Goal: Information Seeking & Learning: Learn about a topic

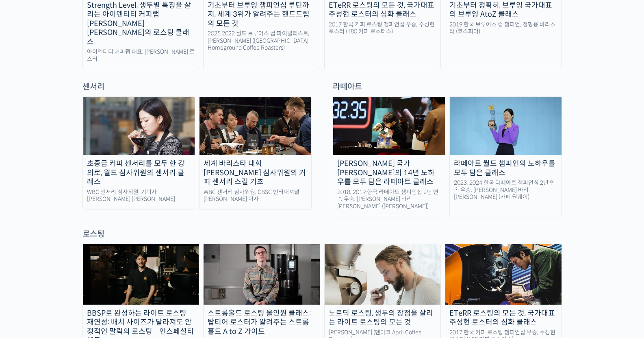
scroll to position [622, 0]
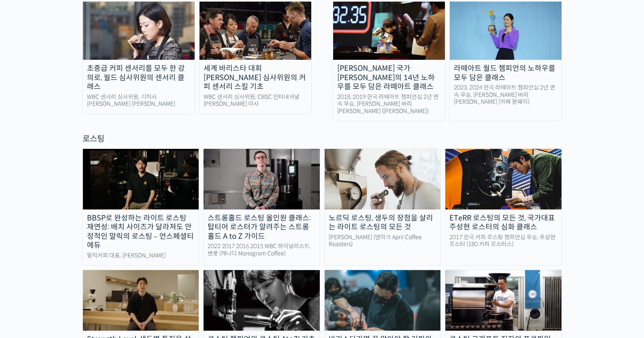
drag, startPoint x: 649, startPoint y: 31, endPoint x: 649, endPoint y: 97, distance: 66.2
click at [362, 169] on img at bounding box center [383, 179] width 116 height 60
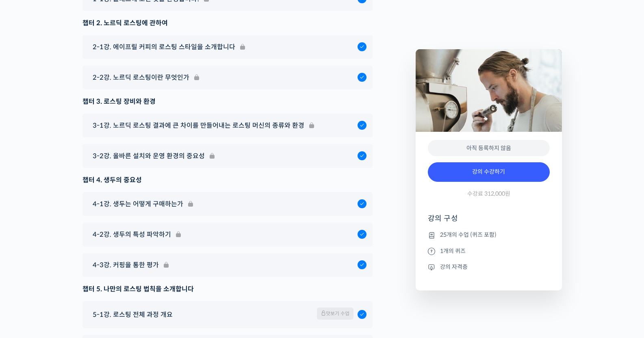
scroll to position [4452, 0]
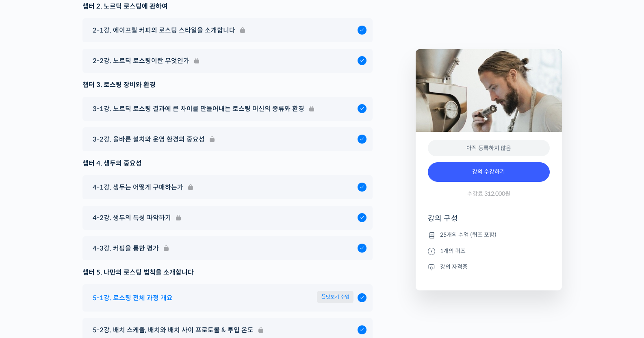
click at [360, 293] on div at bounding box center [361, 297] width 9 height 9
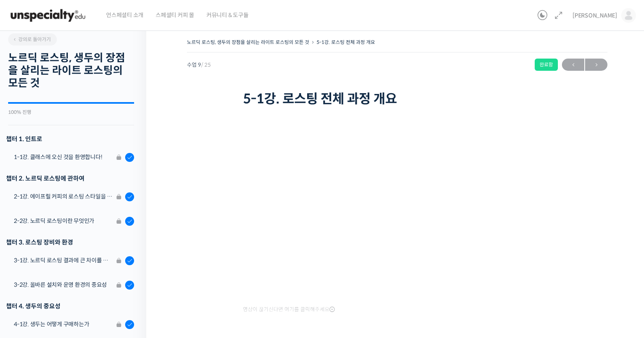
scroll to position [109, 0]
